Goal: Transaction & Acquisition: Purchase product/service

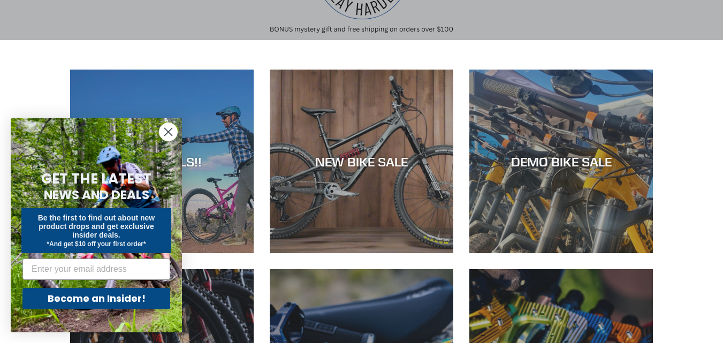
scroll to position [171, 0]
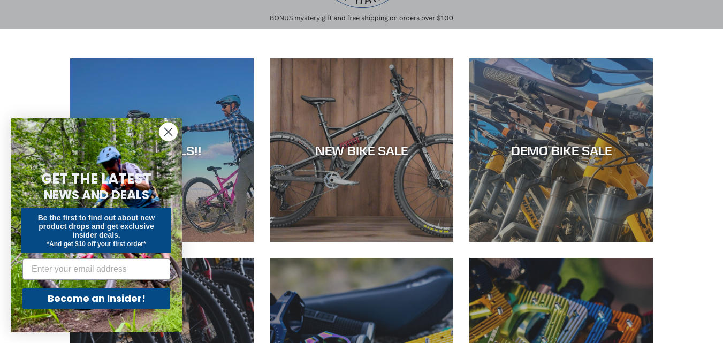
click at [167, 132] on circle "Close dialog" at bounding box center [169, 132] width 18 height 18
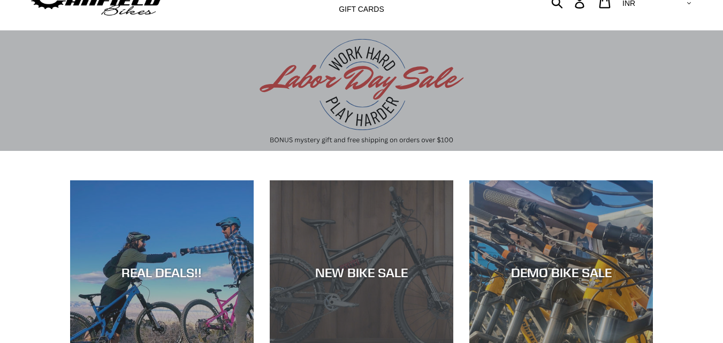
scroll to position [0, 0]
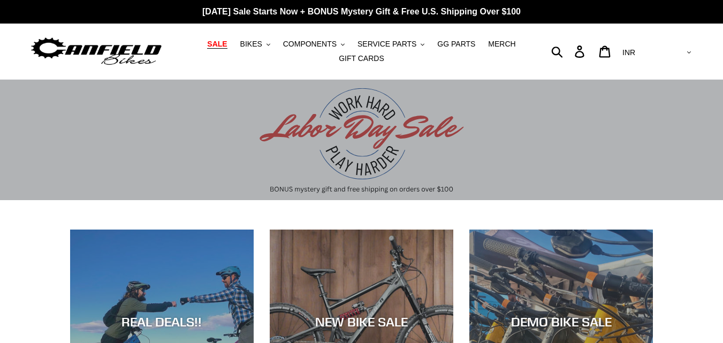
click at [227, 40] on span "SALE" at bounding box center [217, 44] width 20 height 9
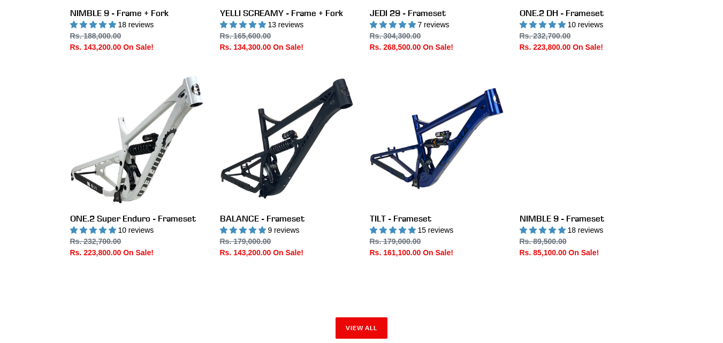
scroll to position [1585, 0]
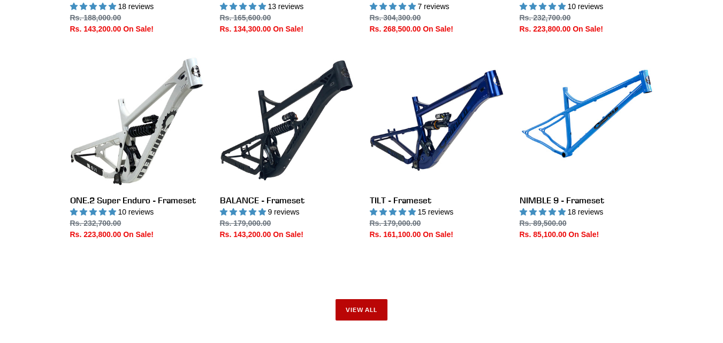
click at [376, 300] on link "View all" at bounding box center [362, 309] width 52 height 21
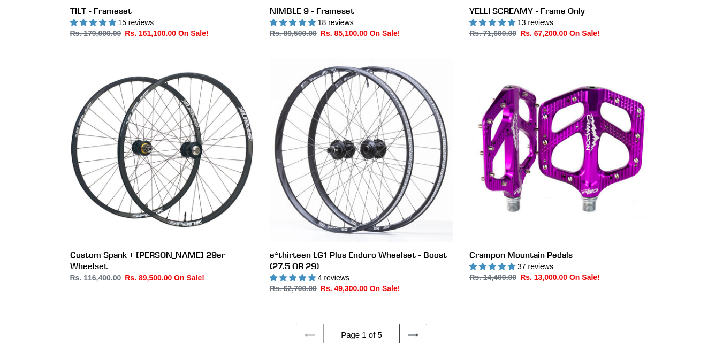
scroll to position [1970, 0]
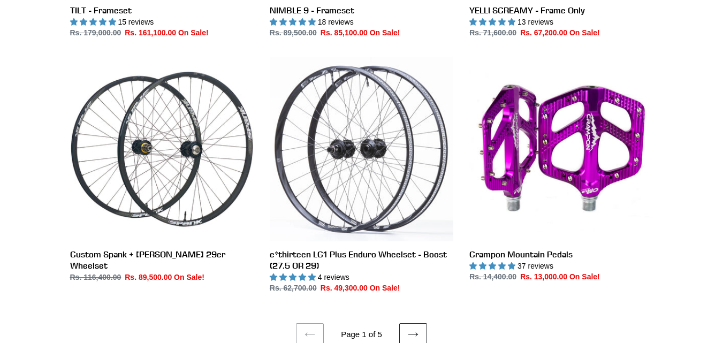
click at [399, 323] on link "Next page" at bounding box center [413, 334] width 28 height 22
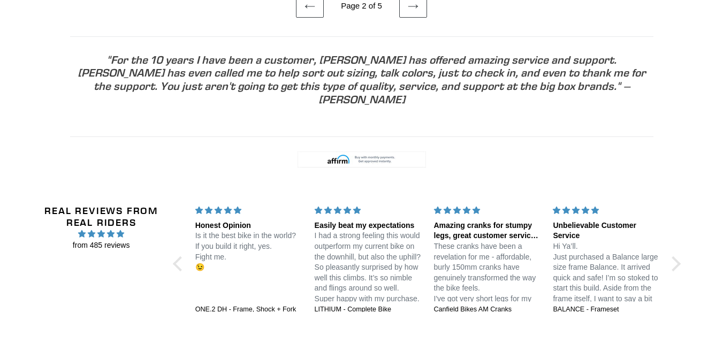
scroll to position [2291, 0]
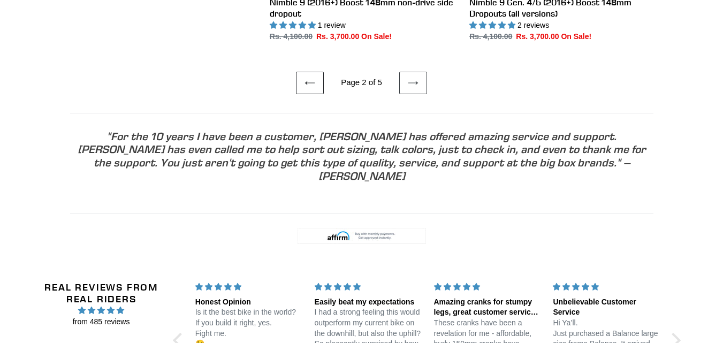
click at [313, 82] on icon at bounding box center [310, 83] width 11 height 11
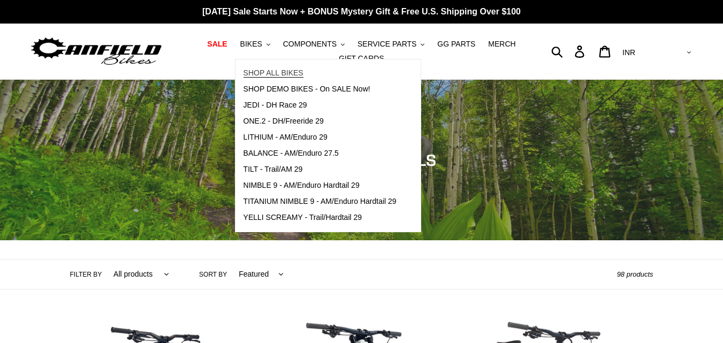
click at [286, 73] on span "SHOP ALL BIKES" at bounding box center [274, 73] width 60 height 9
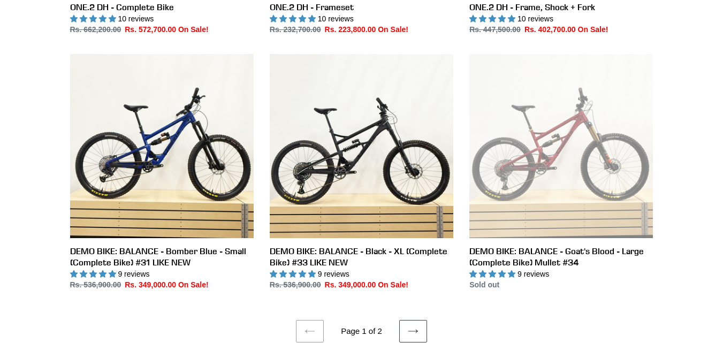
scroll to position [1995, 0]
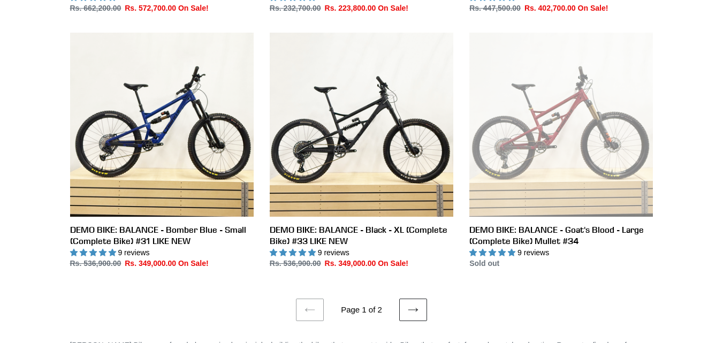
click at [418, 300] on link "Next page" at bounding box center [413, 310] width 28 height 22
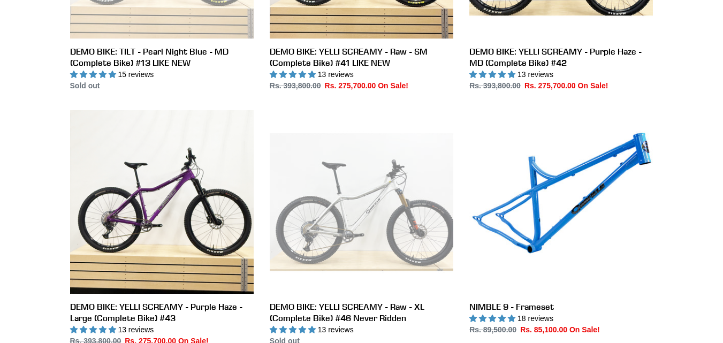
scroll to position [1071, 0]
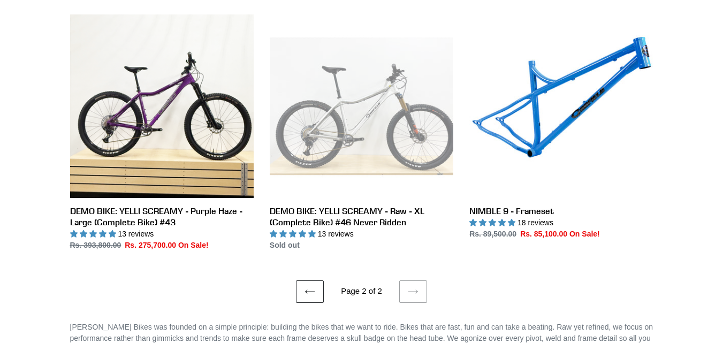
click at [299, 287] on link "Previous page" at bounding box center [310, 292] width 28 height 22
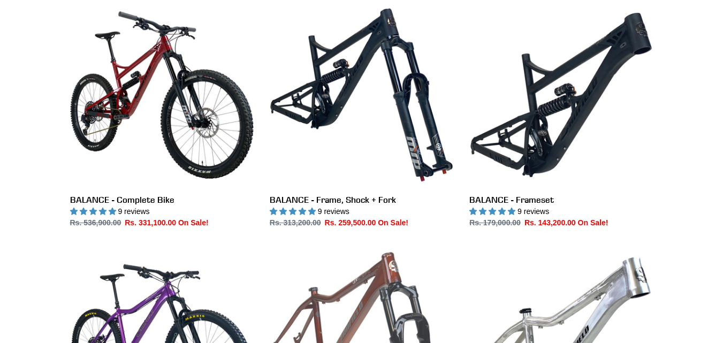
scroll to position [558, 0]
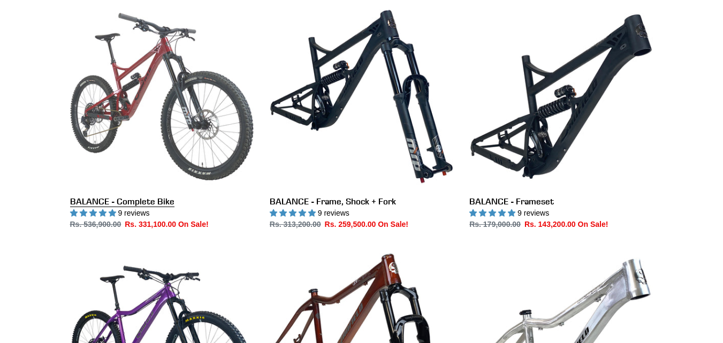
click at [82, 180] on link "BALANCE - Complete Bike" at bounding box center [162, 117] width 184 height 225
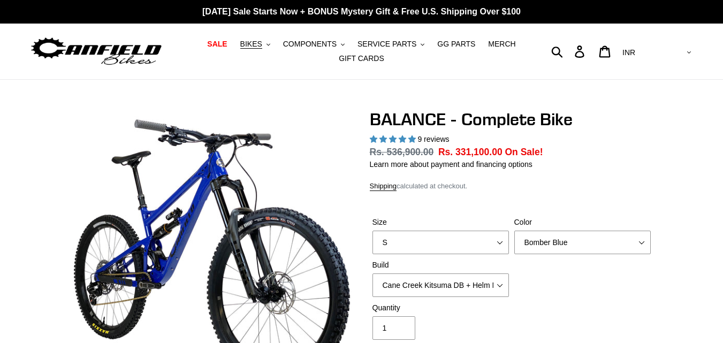
select select "highest-rating"
click at [558, 237] on select "Bomber Blue Goat's Blood Stealth Black" at bounding box center [582, 243] width 137 height 24
click at [514, 231] on select "Bomber Blue Goat's Blood Stealth Black" at bounding box center [582, 243] width 137 height 24
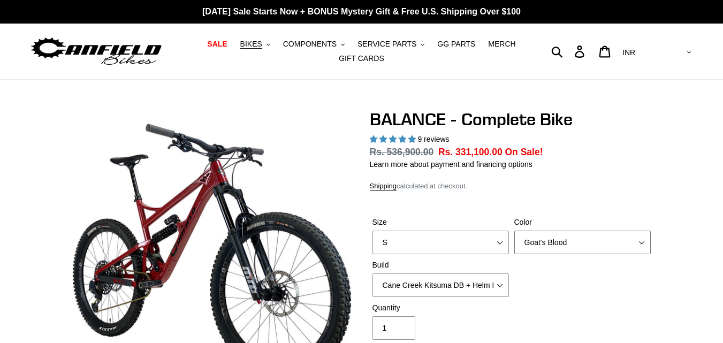
click at [575, 247] on select "Bomber Blue Goat's Blood Stealth Black" at bounding box center [582, 243] width 137 height 24
select select "Stealth Black"
click at [514, 231] on select "Bomber Blue Goat's Blood Stealth Black" at bounding box center [582, 243] width 137 height 24
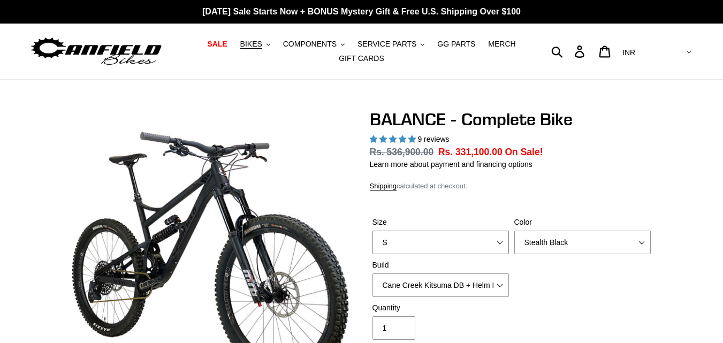
click at [503, 245] on select "S M L XL" at bounding box center [441, 243] width 137 height 24
select select "M"
click at [373, 231] on select "S M L XL" at bounding box center [441, 243] width 137 height 24
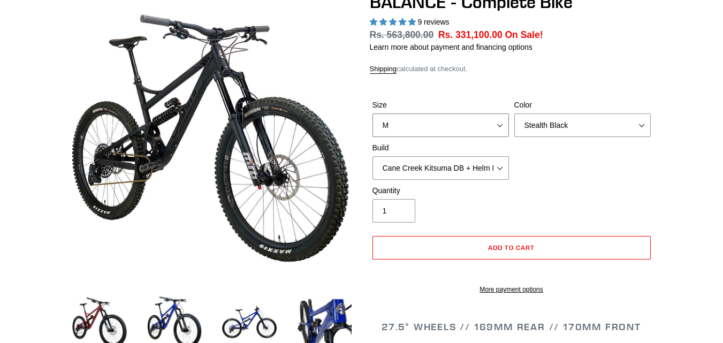
scroll to position [128, 0]
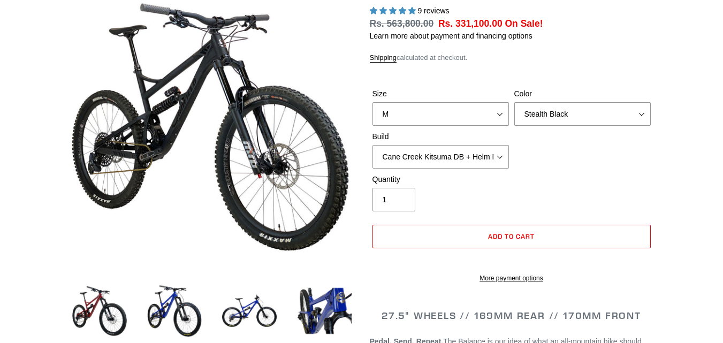
click at [444, 143] on div "Build Cane Creek Kitsuma DB + Helm MKII + SRAM GX Cane Creek Kitsuma DB + Helm …" at bounding box center [441, 149] width 142 height 37
click at [445, 154] on select "Cane Creek Kitsuma DB + Helm MKII + SRAM GX Cane Creek Kitsuma DB + Helm MKII +…" at bounding box center [441, 157] width 137 height 24
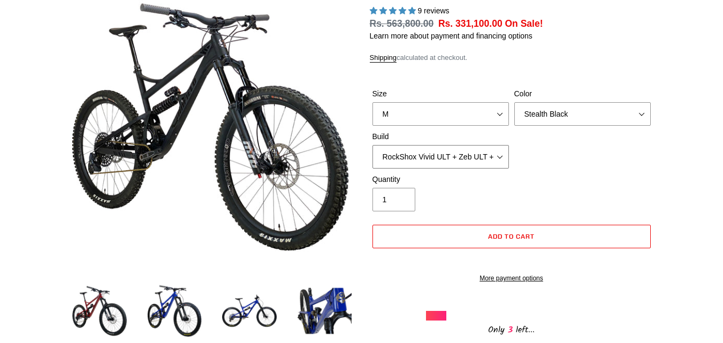
click at [373, 145] on select "Cane Creek Kitsuma DB + Helm MKII + SRAM GX Cane Creek Kitsuma DB + Helm MKII +…" at bounding box center [441, 157] width 137 height 24
click at [499, 154] on select "Cane Creek Kitsuma DB + Helm MKII + SRAM GX Cane Creek Kitsuma DB + Helm MKII +…" at bounding box center [441, 157] width 137 height 24
click at [373, 145] on select "Cane Creek Kitsuma DB + Helm MKII + SRAM GX Cane Creek Kitsuma DB + Helm MKII +…" at bounding box center [441, 157] width 137 height 24
click at [489, 157] on select "Cane Creek Kitsuma DB + Helm MKII + SRAM GX Cane Creek Kitsuma DB + Helm MKII +…" at bounding box center [441, 157] width 137 height 24
click at [373, 145] on select "Cane Creek Kitsuma DB + Helm MKII + SRAM GX Cane Creek Kitsuma DB + Helm MKII +…" at bounding box center [441, 157] width 137 height 24
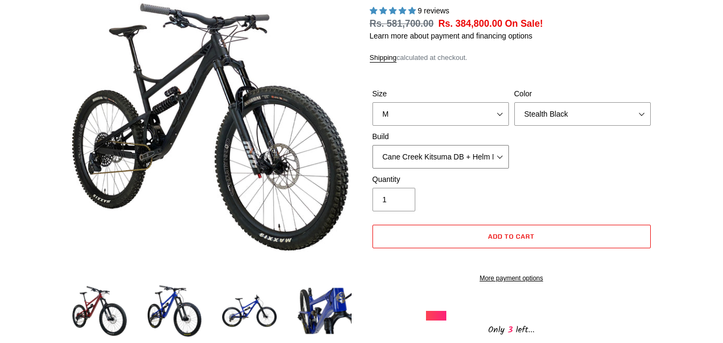
click at [480, 148] on select "Cane Creek Kitsuma DB + Helm MKII + SRAM GX Cane Creek Kitsuma DB + Helm MKII +…" at bounding box center [441, 157] width 137 height 24
click at [373, 145] on select "Cane Creek Kitsuma DB + Helm MKII + SRAM GX Cane Creek Kitsuma DB + Helm MKII +…" at bounding box center [441, 157] width 137 height 24
click at [488, 152] on select "Cane Creek Kitsuma DB + Helm MKII + SRAM GX Cane Creek Kitsuma DB + Helm MKII +…" at bounding box center [441, 157] width 137 height 24
click at [373, 145] on select "Cane Creek Kitsuma DB + Helm MKII + SRAM GX Cane Creek Kitsuma DB + Helm MKII +…" at bounding box center [441, 157] width 137 height 24
click at [487, 156] on select "Cane Creek Kitsuma DB + Helm MKII + SRAM GX Cane Creek Kitsuma DB + Helm MKII +…" at bounding box center [441, 157] width 137 height 24
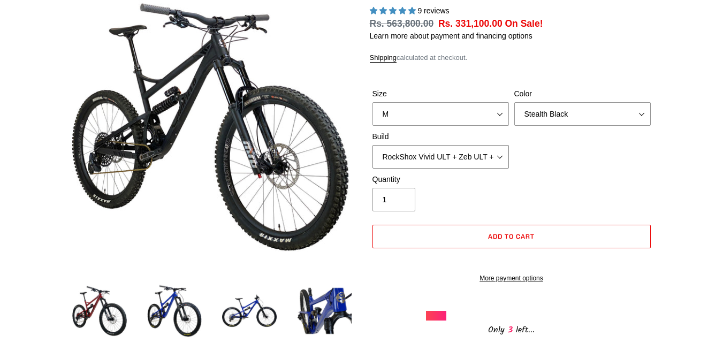
click at [373, 145] on select "Cane Creek Kitsuma DB + Helm MKII + SRAM GX Cane Creek Kitsuma DB + Helm MKII +…" at bounding box center [441, 157] width 137 height 24
click at [491, 164] on select "Cane Creek Kitsuma DB + Helm MKII + SRAM GX Cane Creek Kitsuma DB + Helm MKII +…" at bounding box center [441, 157] width 137 height 24
click at [373, 145] on select "Cane Creek Kitsuma DB + Helm MKII + SRAM GX Cane Creek Kitsuma DB + Helm MKII +…" at bounding box center [441, 157] width 137 height 24
click at [502, 152] on select "Cane Creek Kitsuma DB + Helm MKII + SRAM GX Cane Creek Kitsuma DB + Helm MKII +…" at bounding box center [441, 157] width 137 height 24
click at [373, 145] on select "Cane Creek Kitsuma DB + Helm MKII + SRAM GX Cane Creek Kitsuma DB + Helm MKII +…" at bounding box center [441, 157] width 137 height 24
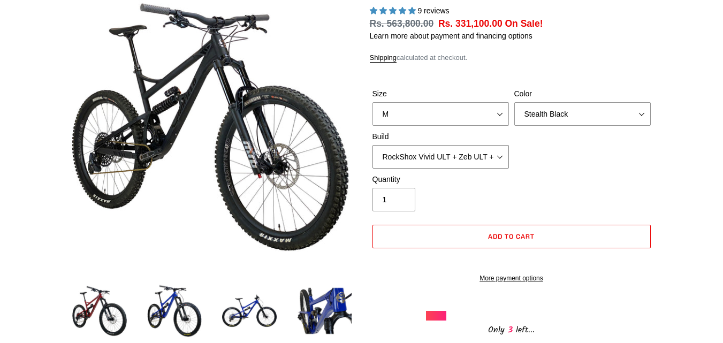
click at [489, 165] on select "Cane Creek Kitsuma DB + Helm MKII + SRAM GX Cane Creek Kitsuma DB + Helm MKII +…" at bounding box center [441, 157] width 137 height 24
click at [373, 145] on select "Cane Creek Kitsuma DB + Helm MKII + SRAM GX Cane Creek Kitsuma DB + Helm MKII +…" at bounding box center [441, 157] width 137 height 24
click at [486, 151] on select "Cane Creek Kitsuma DB + Helm MKII + SRAM GX Cane Creek Kitsuma DB + Helm MKII +…" at bounding box center [441, 157] width 137 height 24
click at [373, 145] on select "Cane Creek Kitsuma DB + Helm MKII + SRAM GX Cane Creek Kitsuma DB + Helm MKII +…" at bounding box center [441, 157] width 137 height 24
select select "RockShox Vivid ULT + Zeb ULT + SRAM XO"
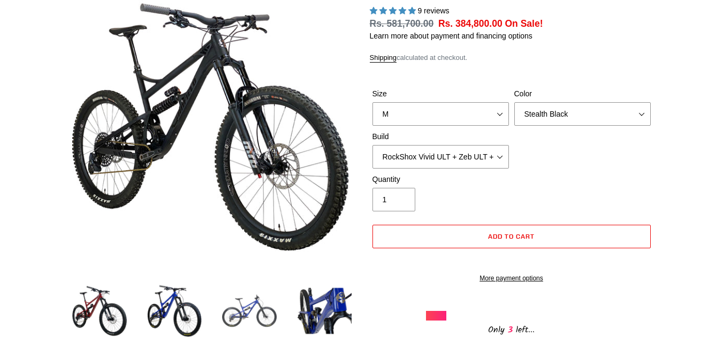
click at [255, 319] on img at bounding box center [249, 311] width 59 height 59
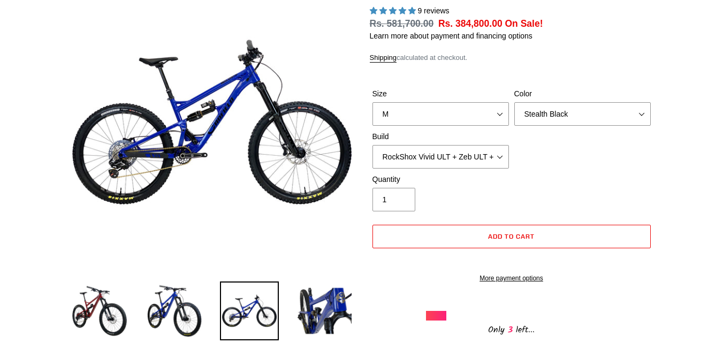
click at [288, 319] on li at bounding box center [316, 314] width 75 height 62
click at [298, 316] on img at bounding box center [324, 311] width 59 height 59
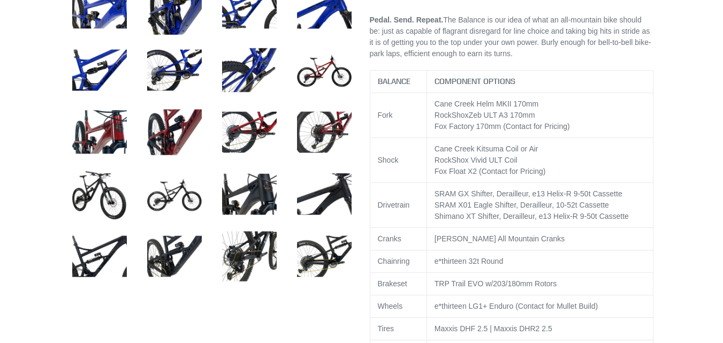
scroll to position [493, 0]
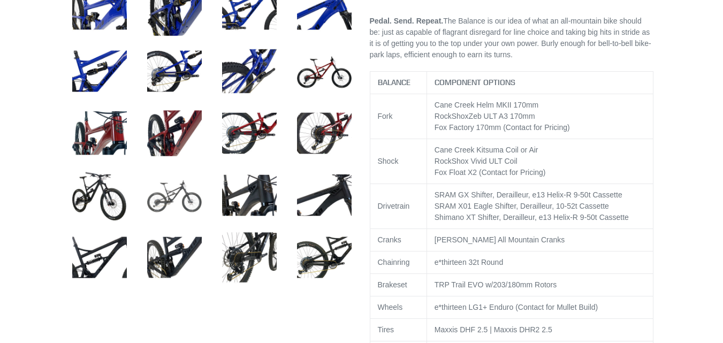
click at [160, 183] on img at bounding box center [174, 195] width 59 height 59
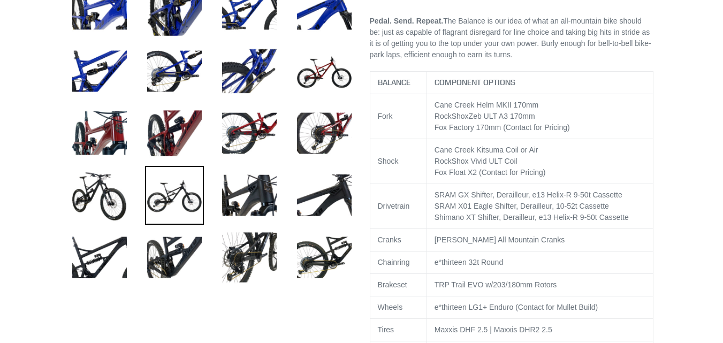
click at [186, 200] on img at bounding box center [174, 195] width 59 height 59
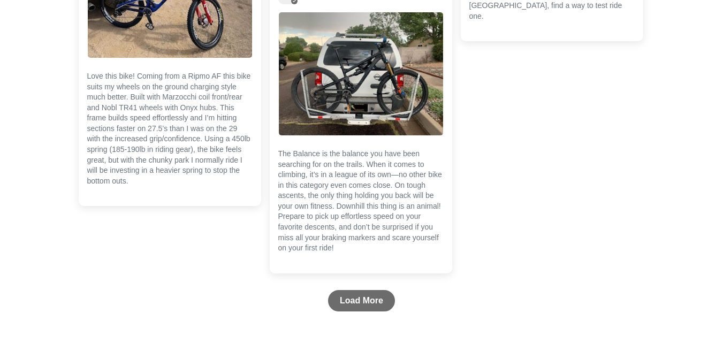
scroll to position [3019, 0]
